Goal: Task Accomplishment & Management: Manage account settings

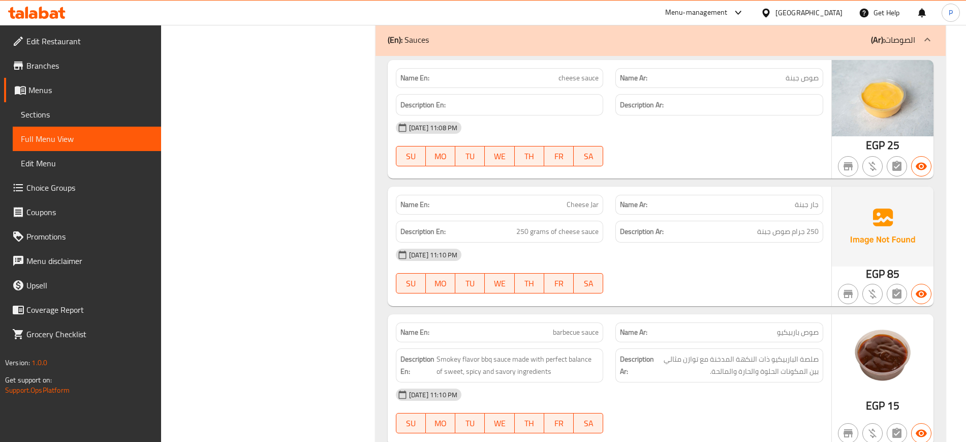
scroll to position [7791, 0]
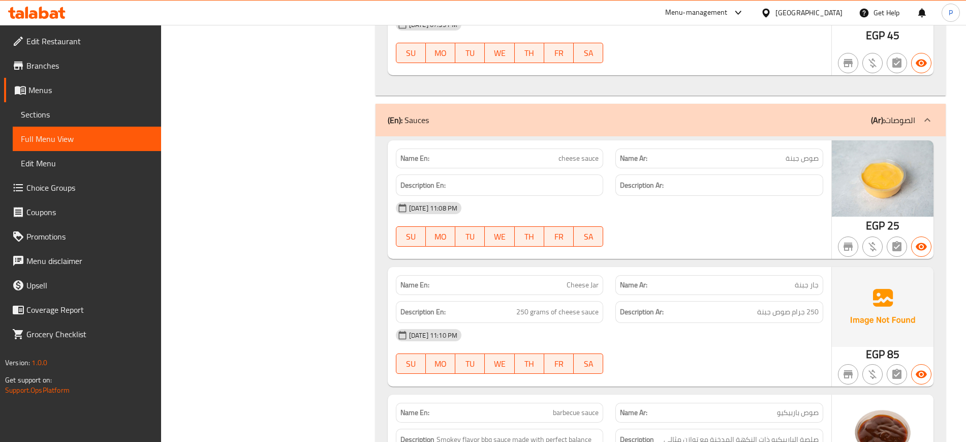
click at [838, 16] on div "[GEOGRAPHIC_DATA]" at bounding box center [809, 12] width 67 height 11
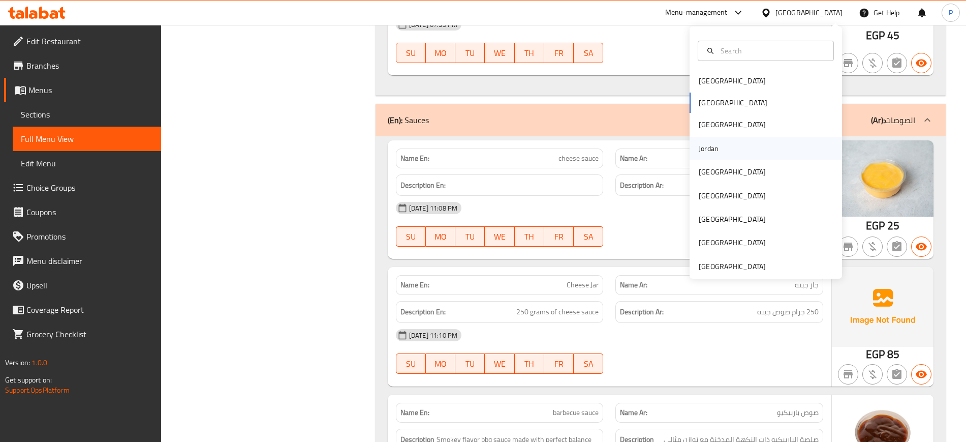
click at [717, 146] on div "Jordan" at bounding box center [709, 148] width 36 height 23
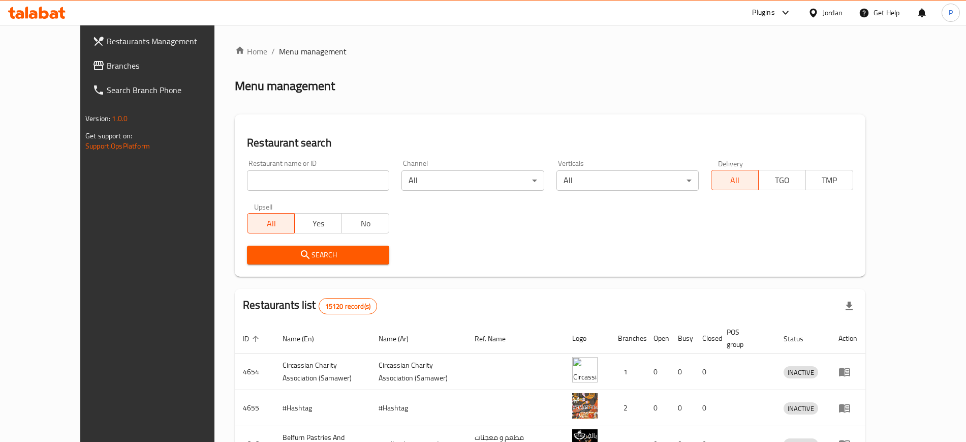
click at [291, 173] on input "search" at bounding box center [318, 180] width 142 height 20
paste input "Cherry story"
type input "Cherry story"
click button "Search" at bounding box center [318, 255] width 142 height 19
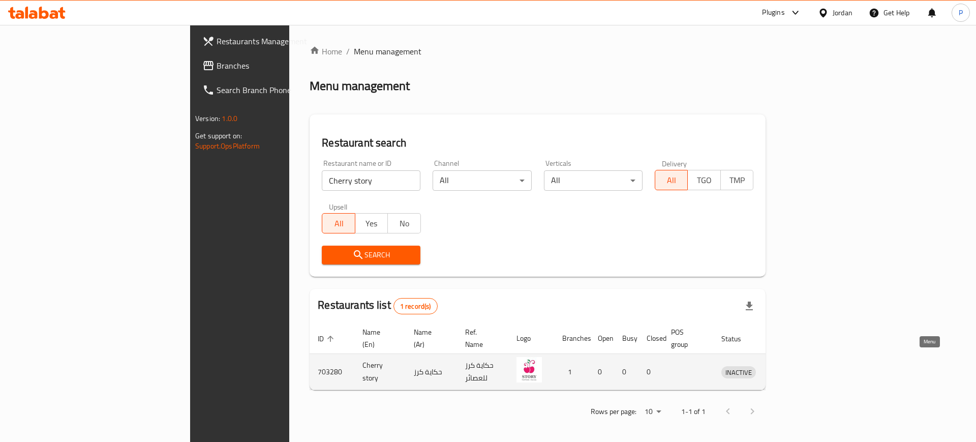
click at [788, 365] on icon "enhanced table" at bounding box center [782, 371] width 12 height 12
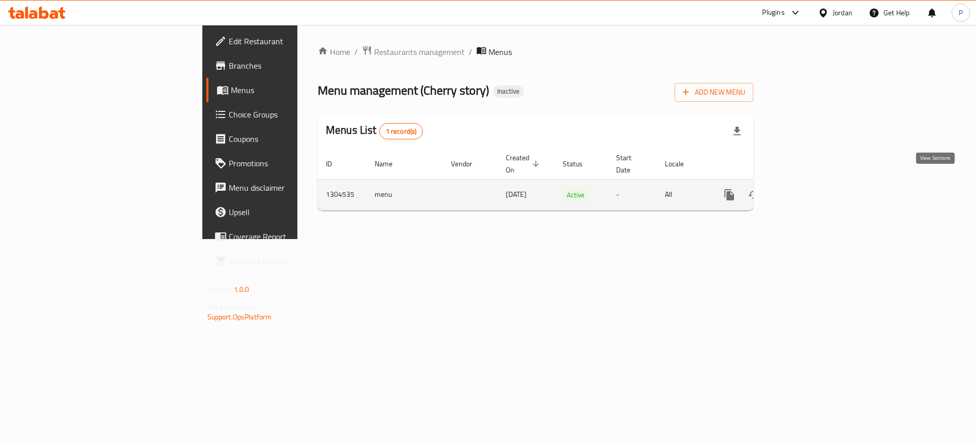
click at [815, 182] on link "enhanced table" at bounding box center [802, 194] width 24 height 24
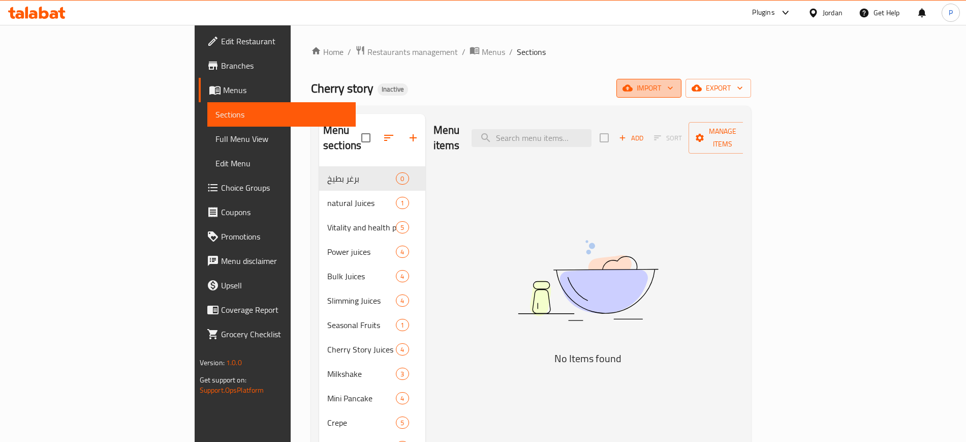
click at [673, 87] on span "import" at bounding box center [649, 88] width 49 height 13
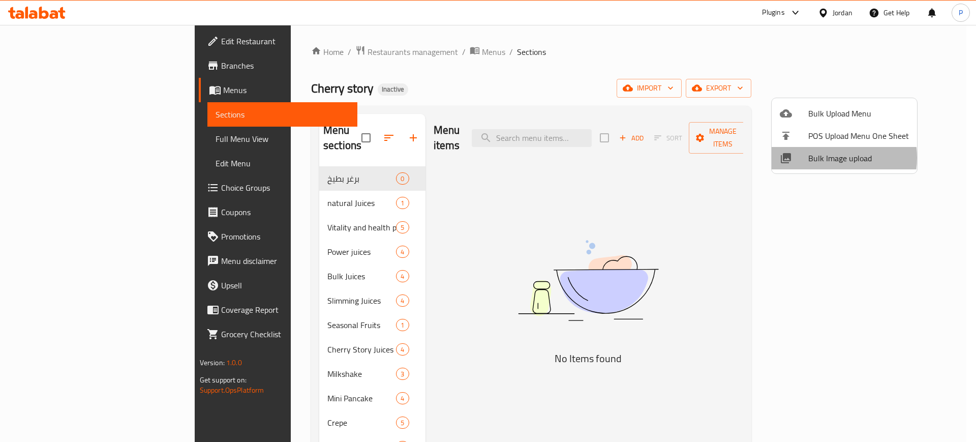
click at [825, 158] on span "Bulk Image upload" at bounding box center [858, 158] width 101 height 12
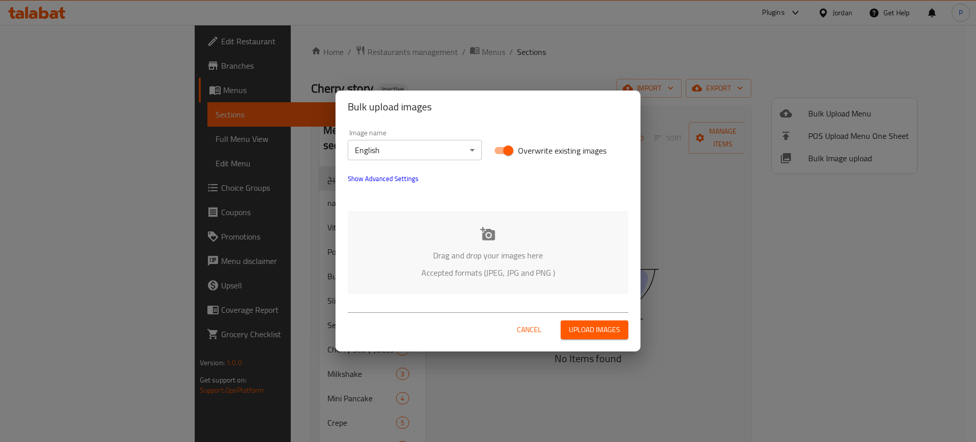
click at [480, 238] on icon at bounding box center [487, 233] width 15 height 15
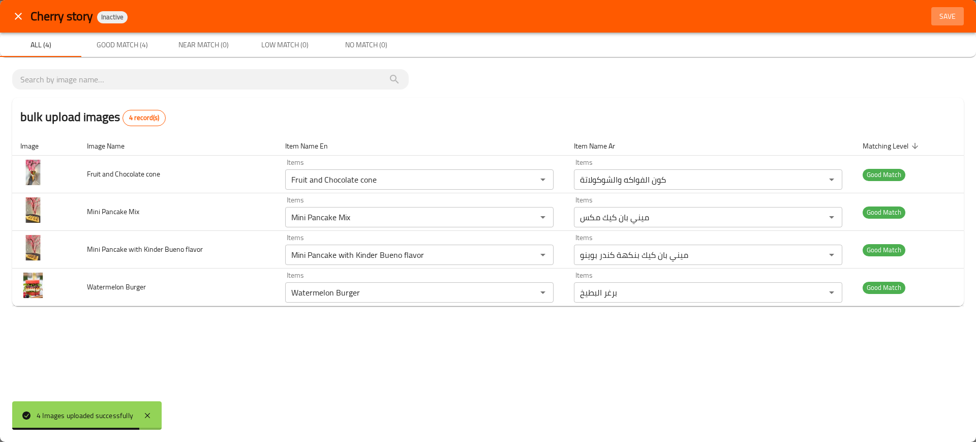
click at [949, 21] on span "Save" at bounding box center [947, 16] width 24 height 13
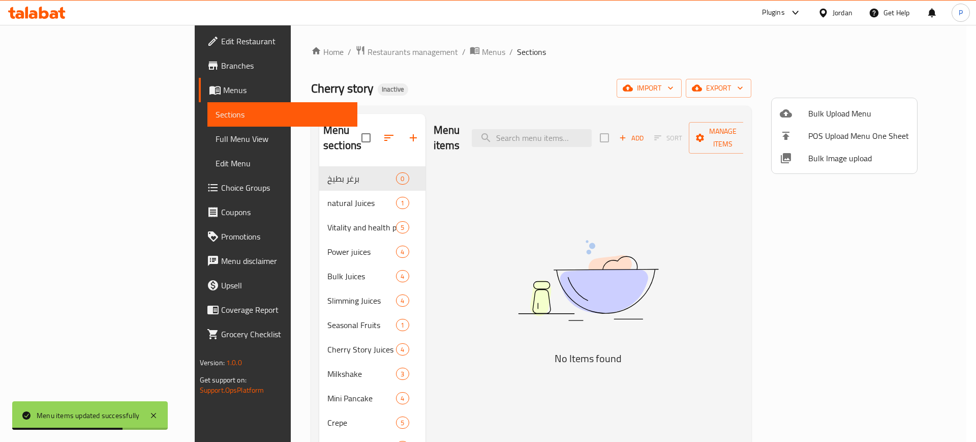
click at [644, 81] on div at bounding box center [488, 221] width 976 height 442
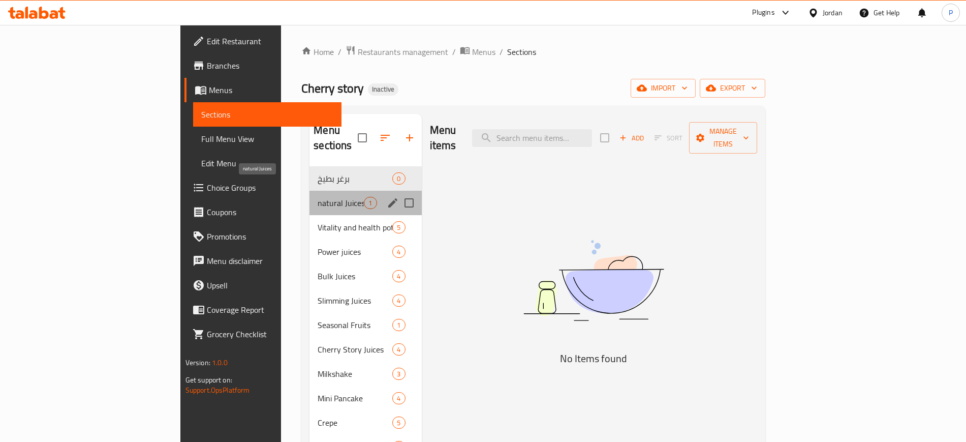
click at [318, 197] on span "natural Juices" at bounding box center [341, 203] width 46 height 12
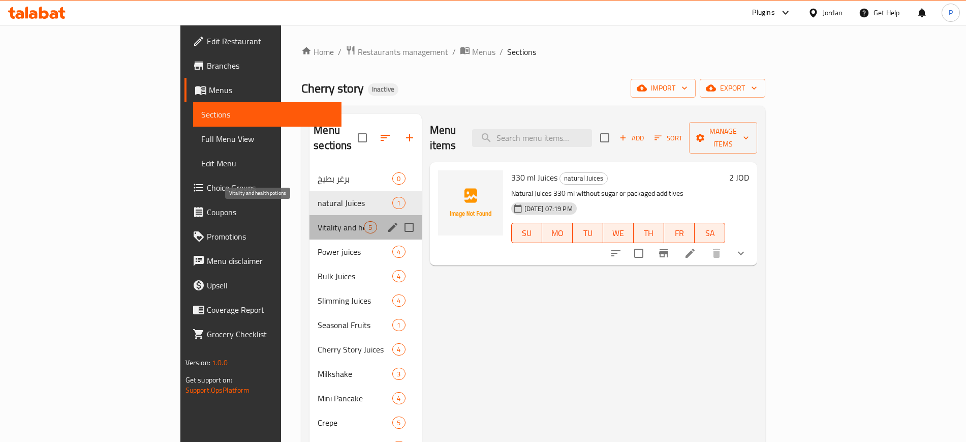
click at [318, 221] on span "Vitality and health potions" at bounding box center [341, 227] width 46 height 12
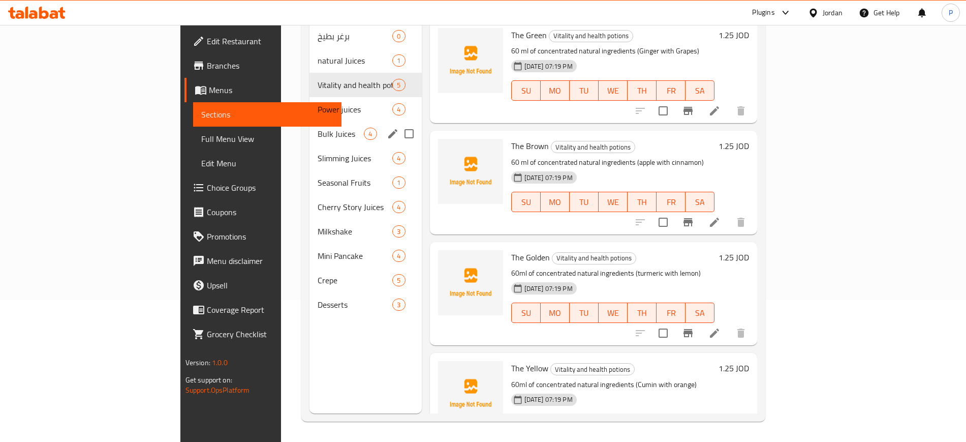
scroll to position [142, 0]
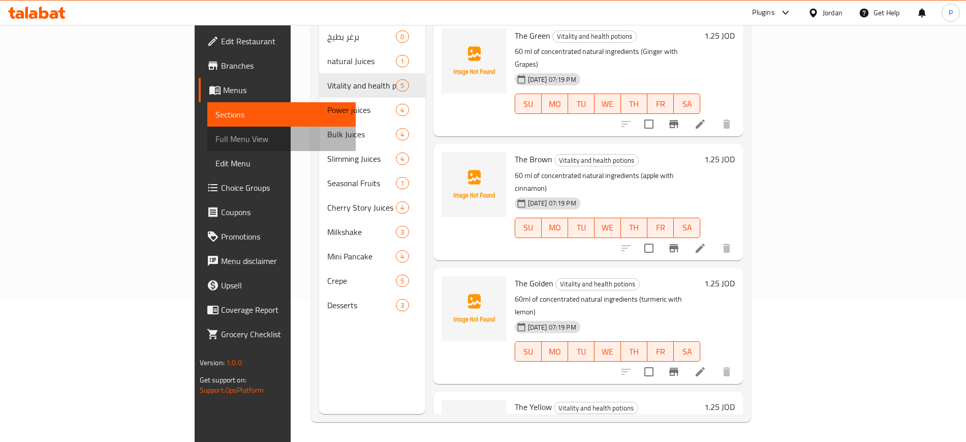
click at [207, 130] on link "Full Menu View" at bounding box center [281, 139] width 148 height 24
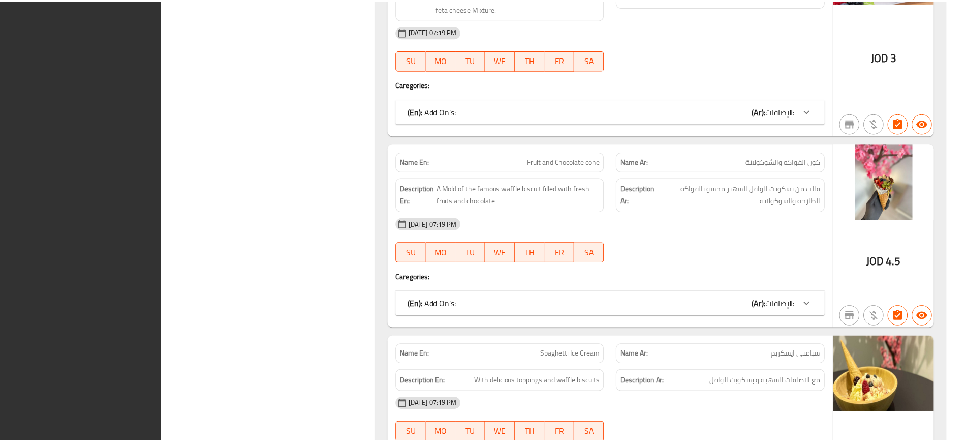
scroll to position [6219, 0]
